Goal: Task Accomplishment & Management: Complete application form

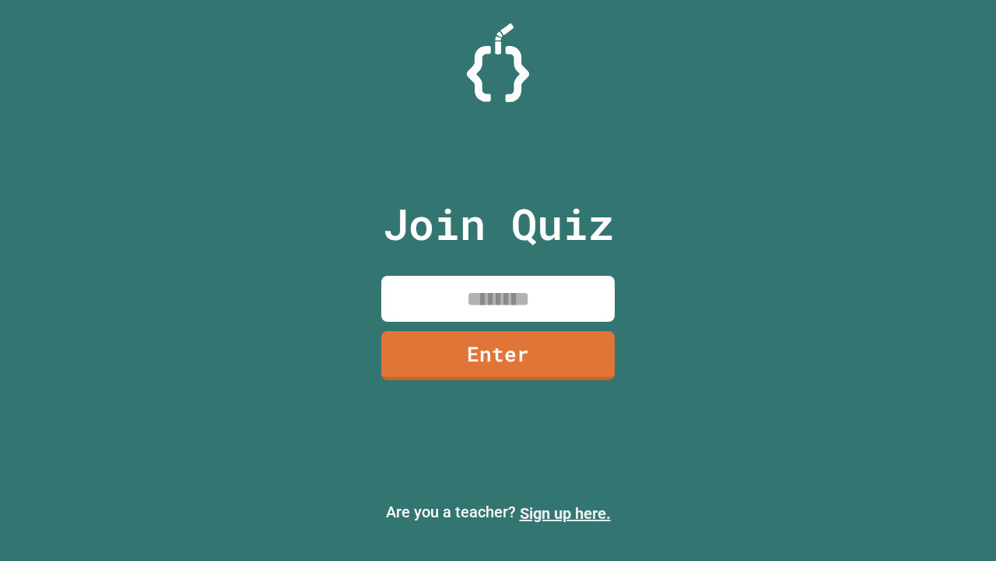
click at [565, 513] on link "Sign up here." at bounding box center [565, 513] width 91 height 19
